Goal: Information Seeking & Learning: Understand process/instructions

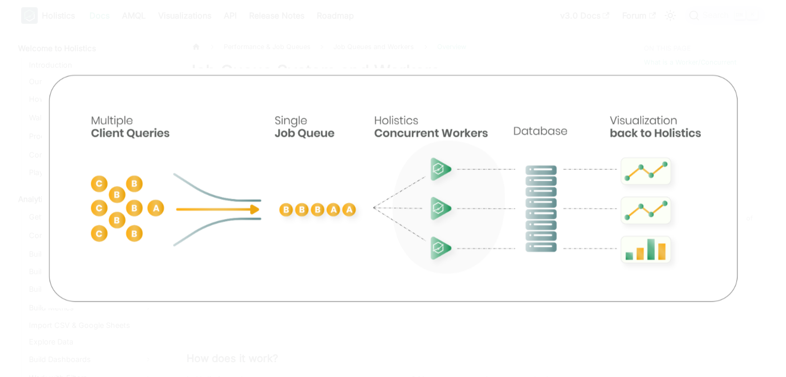
scroll to position [705, 0]
click at [198, 143] on img at bounding box center [393, 189] width 703 height 240
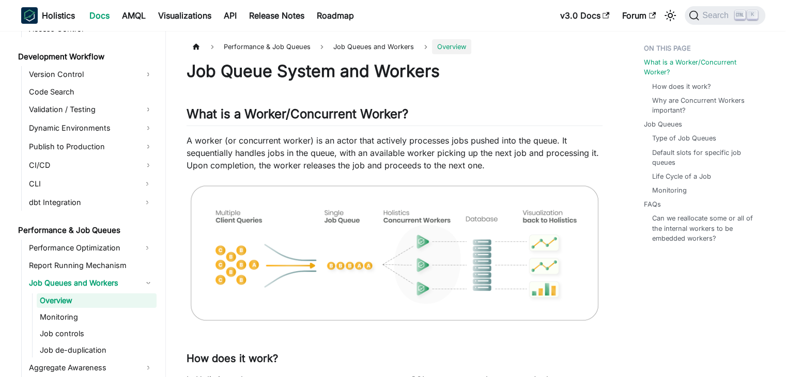
click at [319, 232] on img at bounding box center [394, 253] width 416 height 142
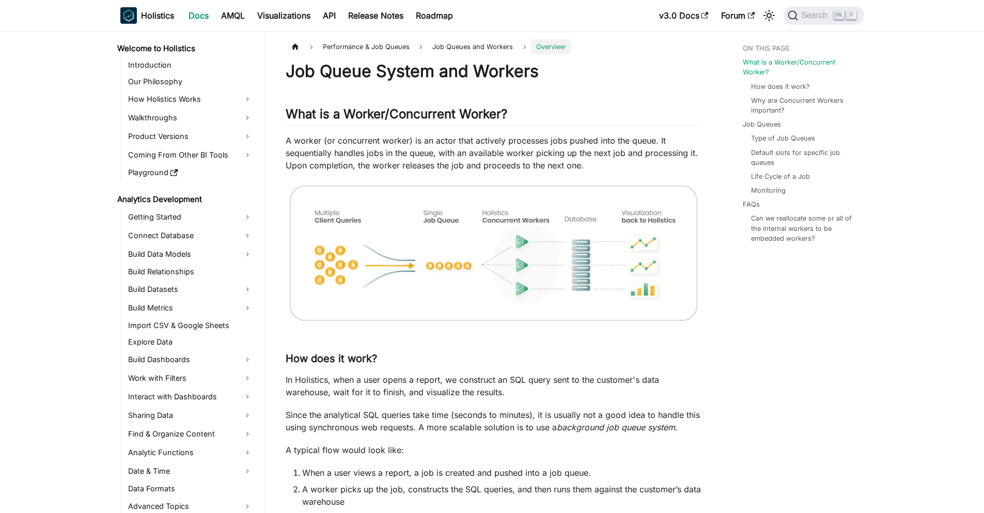
click at [370, 242] on img at bounding box center [494, 253] width 416 height 142
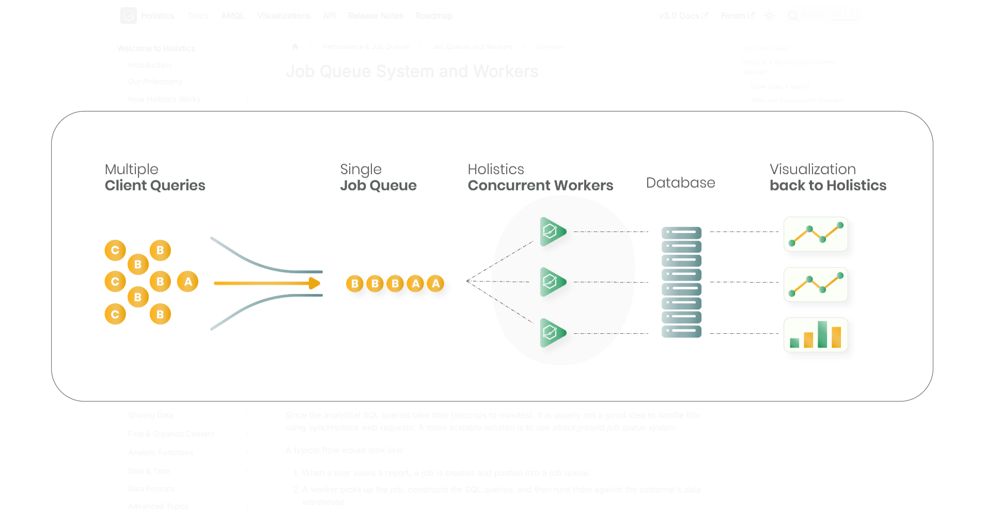
click at [785, 283] on img at bounding box center [491, 256] width 901 height 308
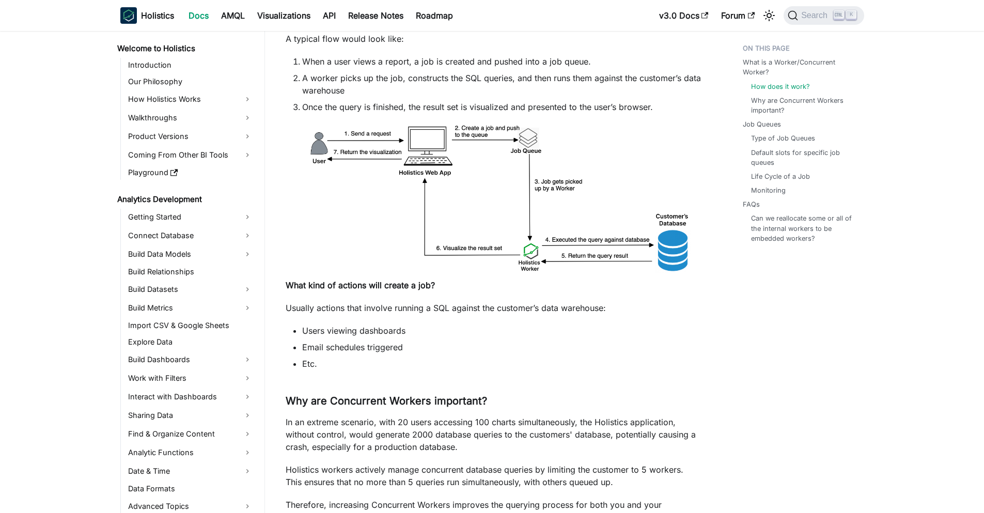
scroll to position [413, 0]
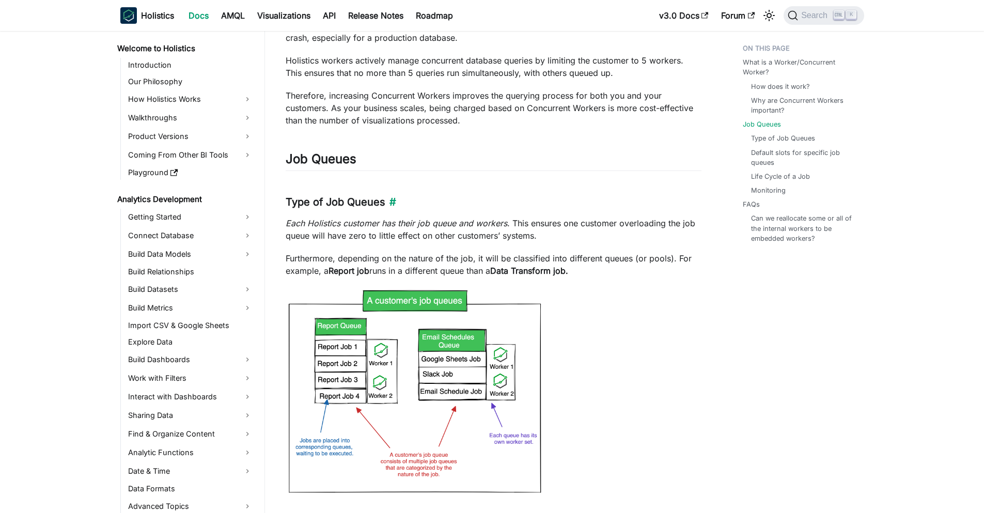
scroll to position [827, 0]
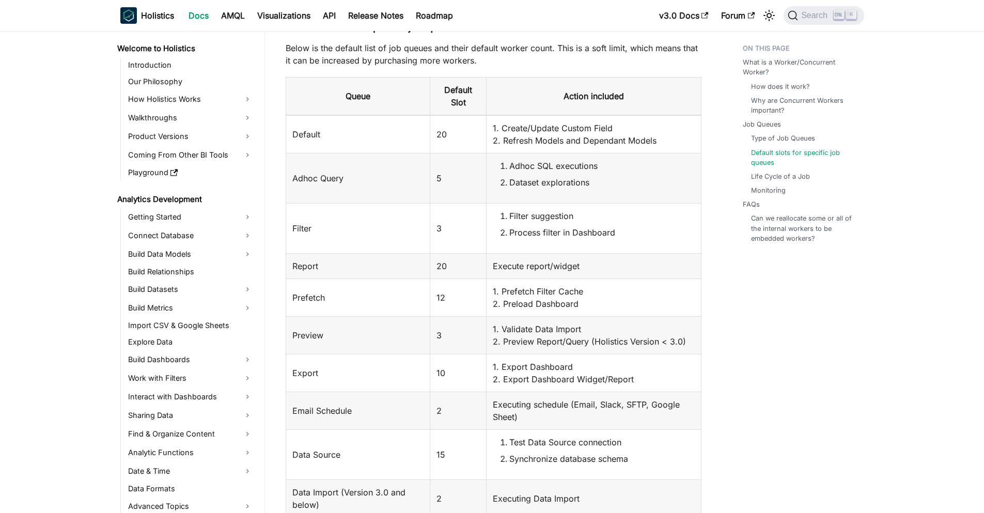
scroll to position [1395, 0]
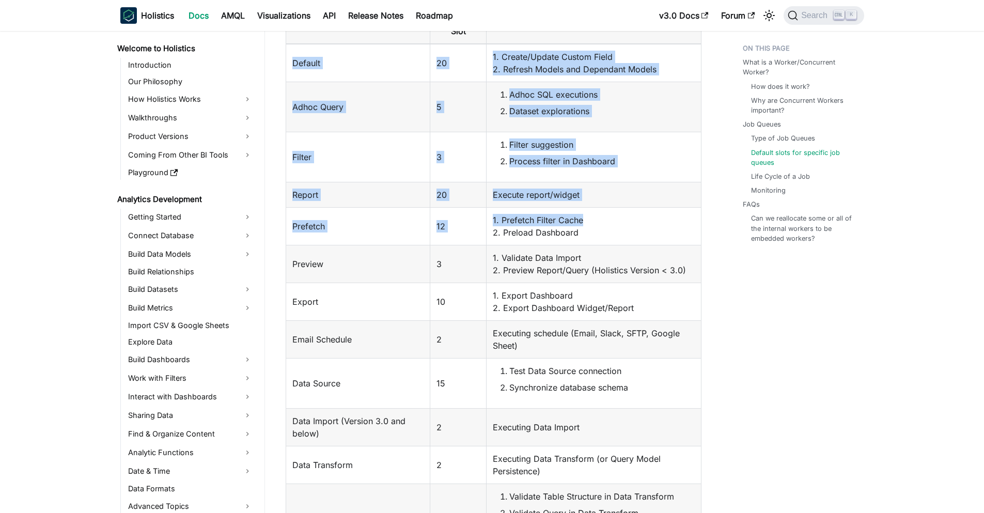
drag, startPoint x: 404, startPoint y: 75, endPoint x: 663, endPoint y: 212, distance: 292.8
click at [651, 212] on tbody "Default 20 1. Create/Update Custom Field 2. Refresh Models and Dependant Models…" at bounding box center [493, 297] width 415 height 507
click at [663, 212] on td "1. Prefetch Filter Cache 2. Preload Dashboard" at bounding box center [594, 226] width 214 height 38
drag, startPoint x: 631, startPoint y: 227, endPoint x: 294, endPoint y: 57, distance: 377.5
click at [294, 57] on tbody "Default 20 1. Create/Update Custom Field 2. Refresh Models and Dependant Models…" at bounding box center [493, 297] width 415 height 507
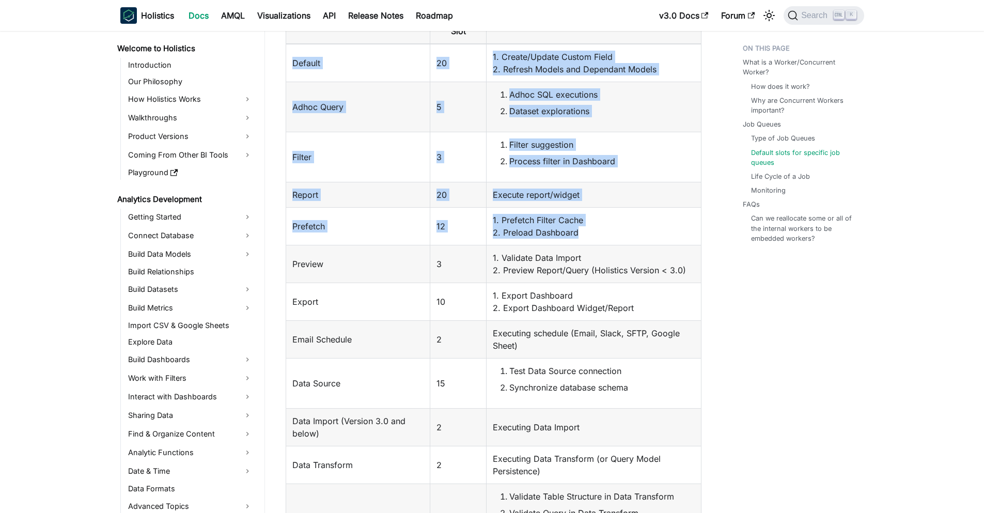
click at [294, 57] on td "Default" at bounding box center [358, 63] width 145 height 38
drag, startPoint x: 290, startPoint y: 60, endPoint x: 664, endPoint y: 231, distance: 411.7
click at [664, 231] on tbody "Default 20 1. Create/Update Custom Field 2. Refresh Models and Dependant Models…" at bounding box center [493, 297] width 415 height 507
click at [664, 231] on td "1. Prefetch Filter Cache 2. Preload Dashboard" at bounding box center [594, 226] width 214 height 38
drag, startPoint x: 621, startPoint y: 227, endPoint x: 292, endPoint y: 66, distance: 366.4
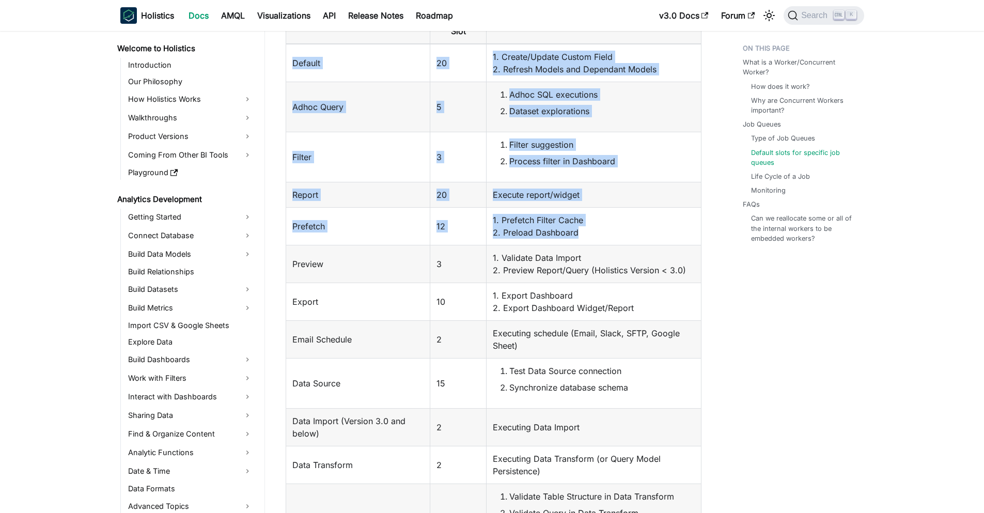
click at [292, 66] on tbody "Default 20 1. Create/Update Custom Field 2. Refresh Models and Dependant Models…" at bounding box center [493, 297] width 415 height 507
click at [292, 66] on td "Default" at bounding box center [358, 63] width 145 height 38
drag, startPoint x: 291, startPoint y: 63, endPoint x: 667, endPoint y: 234, distance: 412.9
click at [667, 234] on tbody "Default 20 1. Create/Update Custom Field 2. Refresh Models and Dependant Models…" at bounding box center [493, 297] width 415 height 507
click at [667, 235] on td "1. Prefetch Filter Cache 2. Preload Dashboard" at bounding box center [594, 226] width 214 height 38
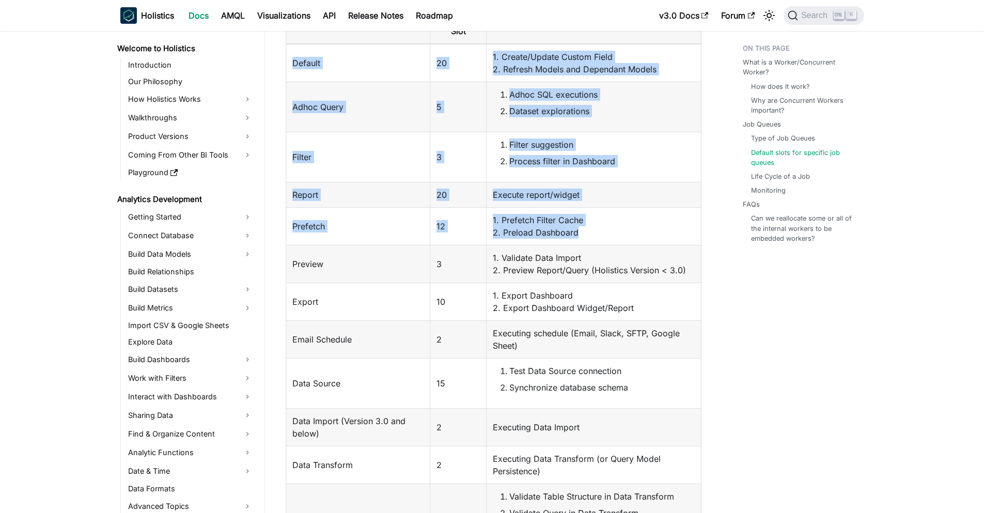
click at [676, 244] on td "1. Prefetch Filter Cache 2. Preload Dashboard" at bounding box center [594, 226] width 214 height 38
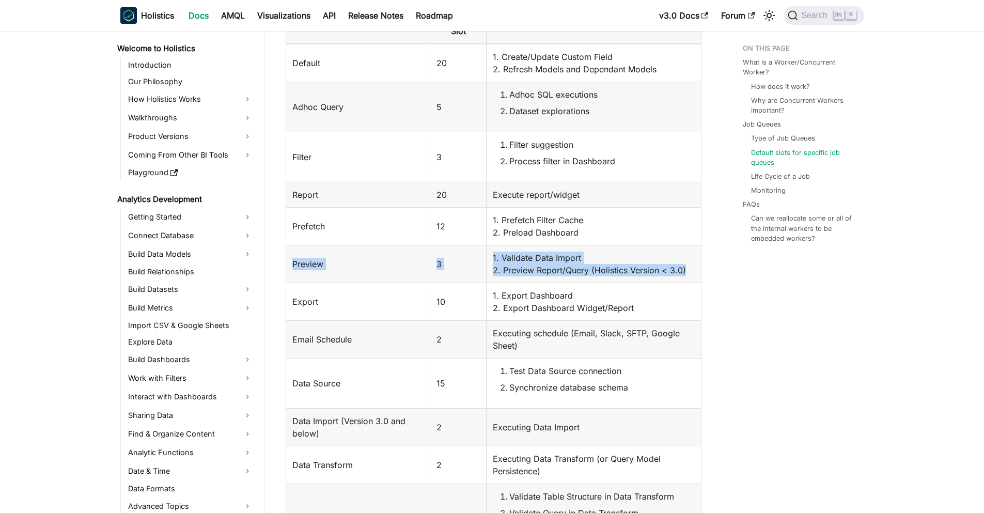
drag, startPoint x: 685, startPoint y: 274, endPoint x: 289, endPoint y: 259, distance: 396.5
click at [289, 259] on tr "Preview 3 1. Validate Data Import 2. Preview Report/Query (Holistics Version < …" at bounding box center [493, 264] width 415 height 38
click at [289, 259] on td "Preview" at bounding box center [358, 264] width 145 height 38
drag, startPoint x: 289, startPoint y: 259, endPoint x: 684, endPoint y: 274, distance: 396.0
click at [684, 274] on tr "Preview 3 1. Validate Data Import 2. Preview Report/Query (Holistics Version < …" at bounding box center [493, 264] width 415 height 38
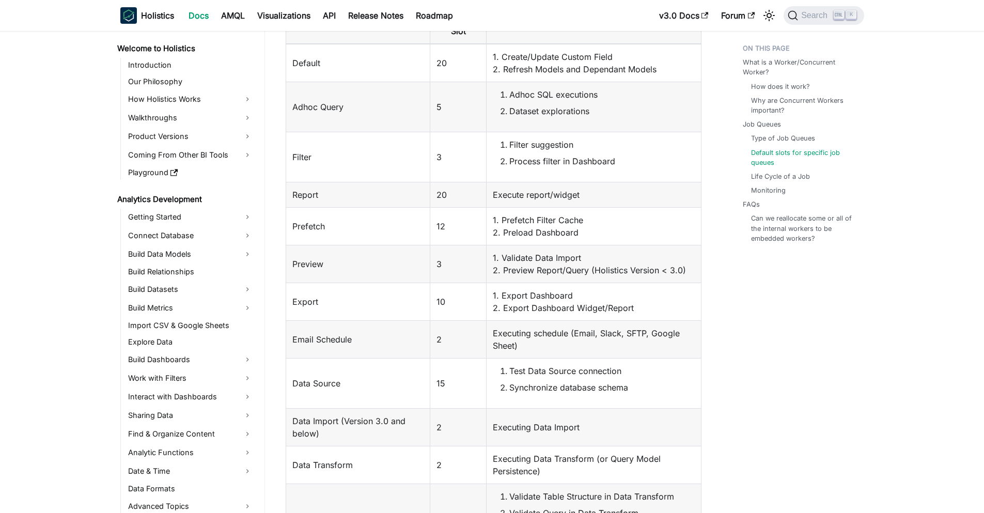
click at [682, 294] on td "1. Export Dashboard 2. Export Dashboard Widget/Report" at bounding box center [594, 302] width 214 height 38
drag, startPoint x: 654, startPoint y: 312, endPoint x: 277, endPoint y: 295, distance: 376.9
click at [277, 295] on article "Performance & Job Queues Job Queues and Workers Overview On this page Job Queue…" at bounding box center [493, 225] width 432 height 3162
click at [342, 289] on td "Export" at bounding box center [358, 302] width 145 height 38
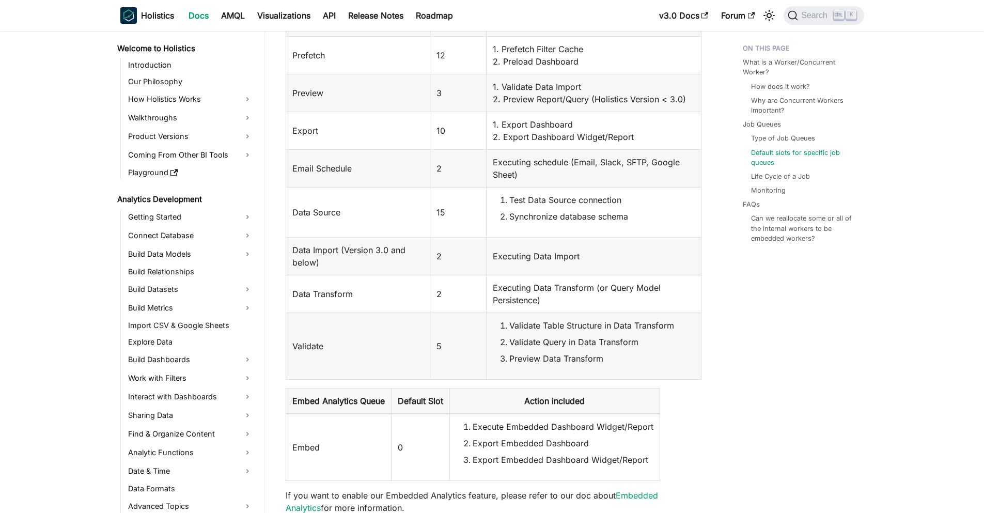
scroll to position [1756, 0]
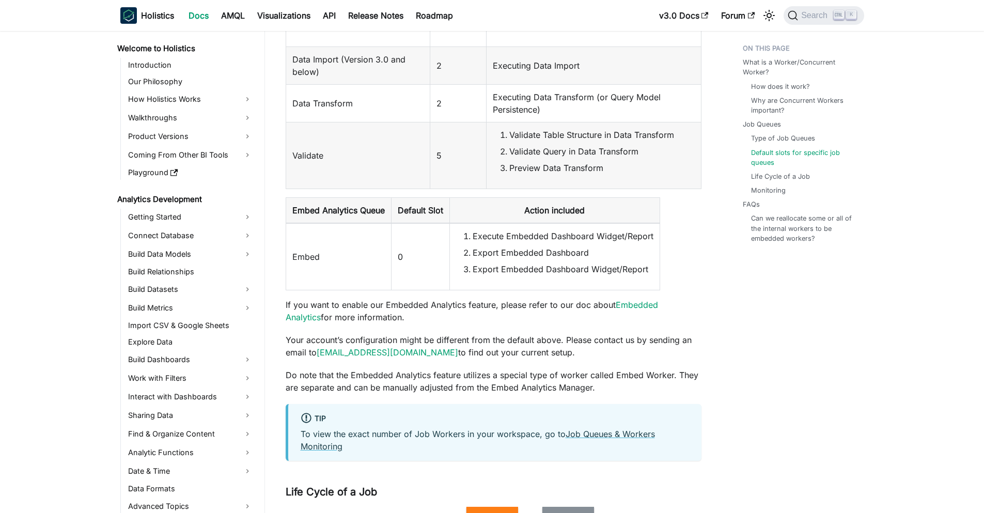
click at [419, 274] on td "0" at bounding box center [420, 256] width 58 height 67
